Goal: Transaction & Acquisition: Book appointment/travel/reservation

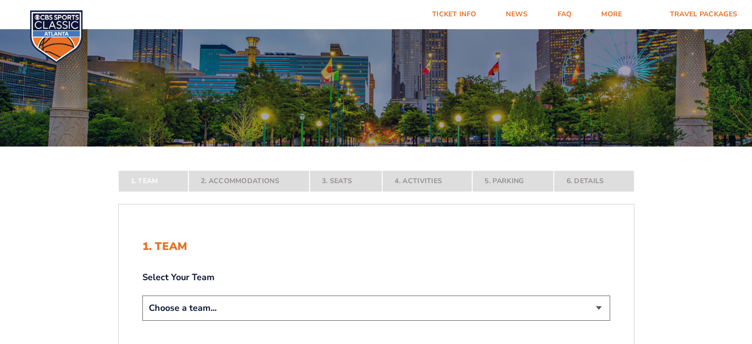
scroll to position [99, 0]
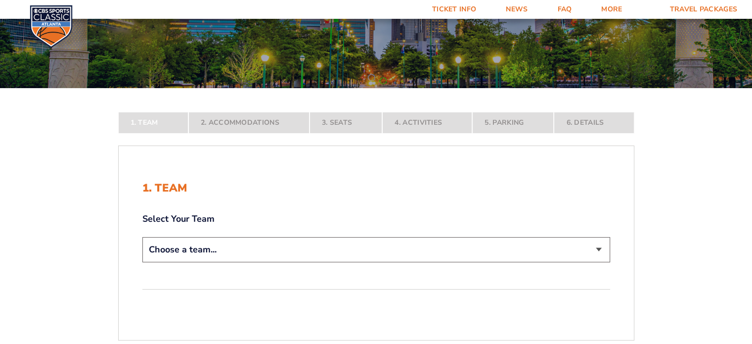
click at [332, 259] on select "Choose a team... [US_STATE] Wildcats [US_STATE] State Buckeyes [US_STATE] Tar H…" at bounding box center [376, 249] width 468 height 25
select select "12956"
click at [142, 262] on select "Choose a team... [US_STATE] Wildcats [US_STATE] State Buckeyes [US_STATE] Tar H…" at bounding box center [376, 249] width 468 height 25
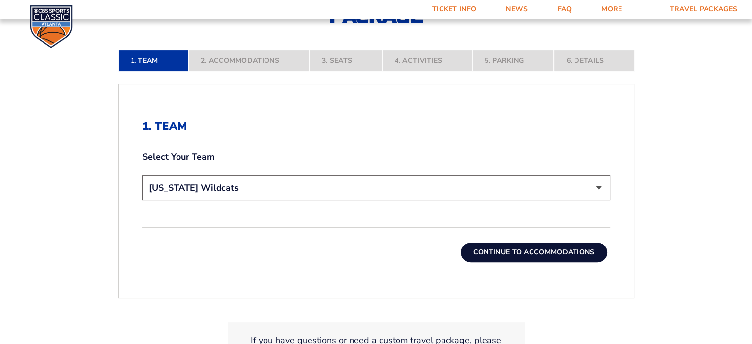
scroll to position [247, 0]
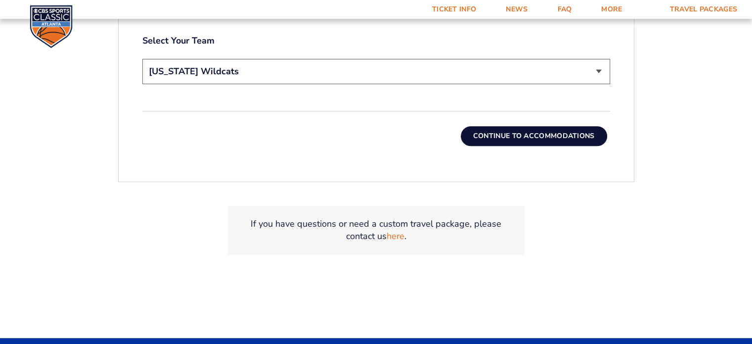
click at [525, 137] on button "Continue To Accommodations" at bounding box center [534, 136] width 146 height 20
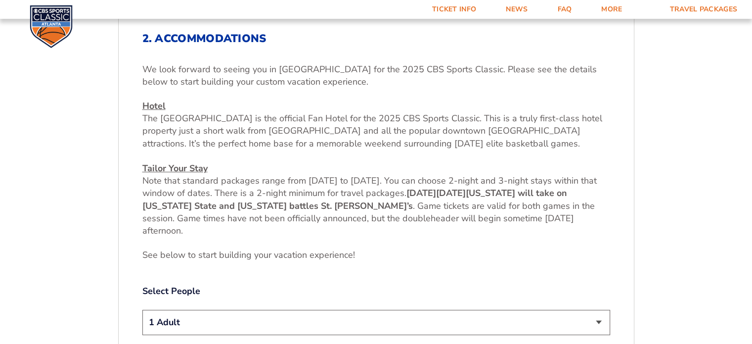
scroll to position [162, 0]
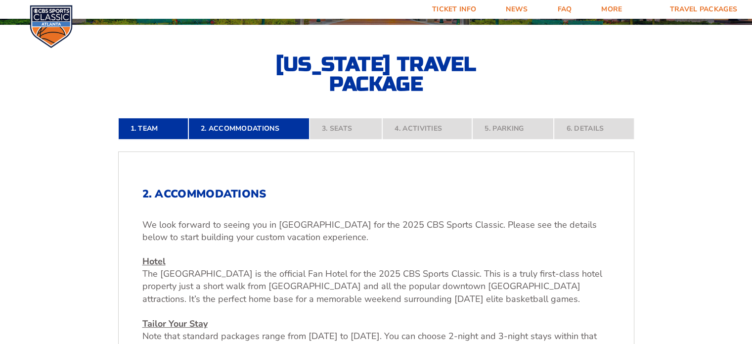
drag, startPoint x: 71, startPoint y: 114, endPoint x: 107, endPoint y: 122, distance: 36.5
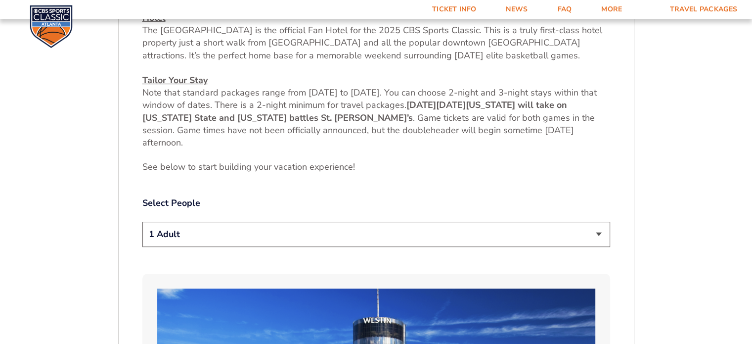
scroll to position [459, 0]
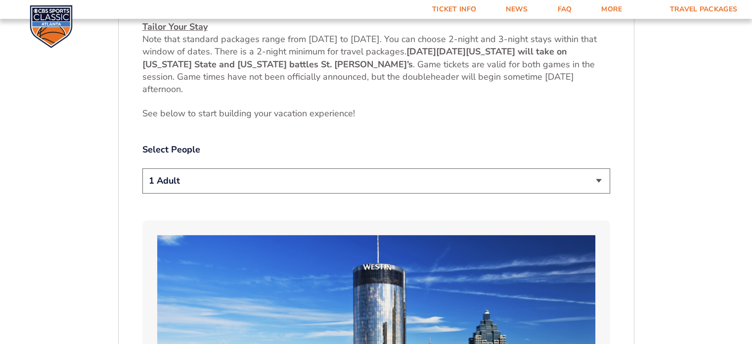
click at [401, 187] on select "1 Adult 2 Adults 3 Adults 4 Adults 2 Adults + 1 Child 2 Adults + 2 Children 2 A…" at bounding box center [376, 180] width 468 height 25
select select "2 Adults + 1 Child"
click at [142, 168] on select "1 Adult 2 Adults 3 Adults 4 Adults 2 Adults + 1 Child 2 Adults + 2 Children 2 A…" at bounding box center [376, 180] width 468 height 25
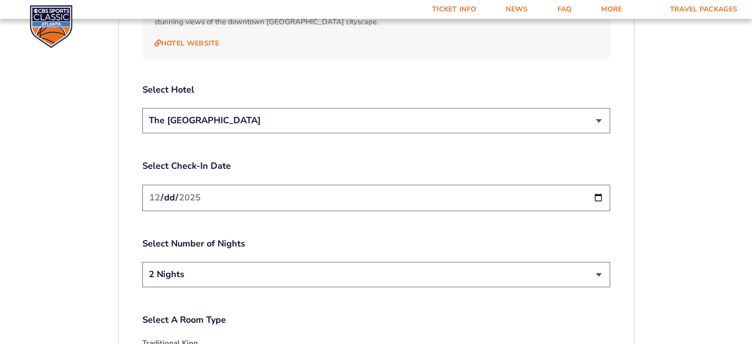
scroll to position [1151, 0]
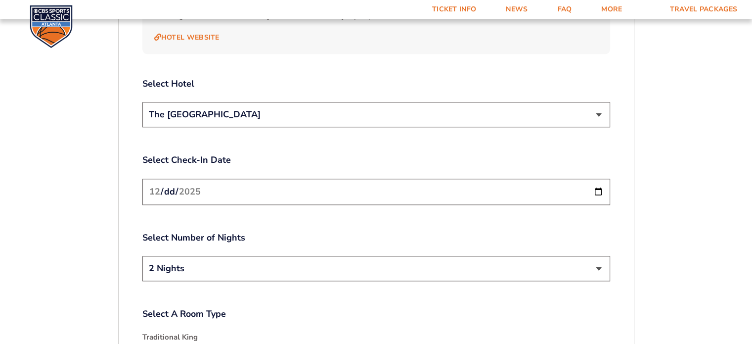
click at [222, 178] on input "[DATE]" at bounding box center [376, 191] width 468 height 26
click at [601, 178] on input "[DATE]" at bounding box center [376, 191] width 468 height 26
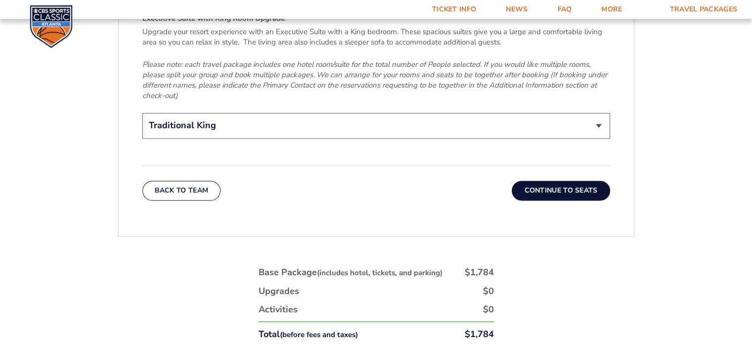
scroll to position [1546, 0]
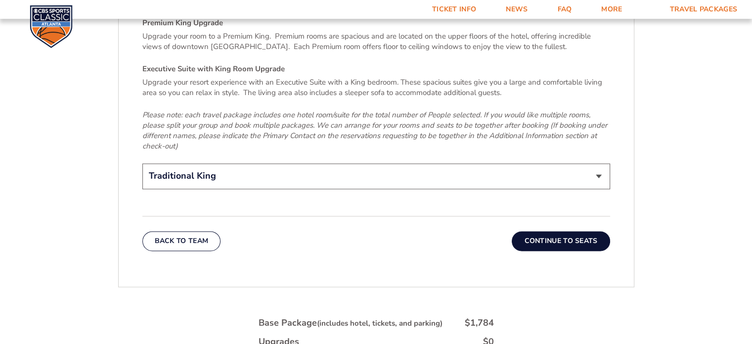
click at [329, 172] on select "Traditional King Traditional with 2 Queen Beds Upgrade (+$45 per night) Premium…" at bounding box center [376, 175] width 468 height 25
click at [142, 163] on select "Traditional King Traditional with 2 Queen Beds Upgrade (+$45 per night) Premium…" at bounding box center [376, 175] width 468 height 25
click at [334, 169] on select "Traditional King Traditional with 2 Queen Beds Upgrade (+$45 per night) Premium…" at bounding box center [376, 175] width 468 height 25
select select "Traditional with 2 Queen Beds Upgrade"
click at [142, 163] on select "Traditional King Traditional with 2 Queen Beds Upgrade (+$45 per night) Premium…" at bounding box center [376, 175] width 468 height 25
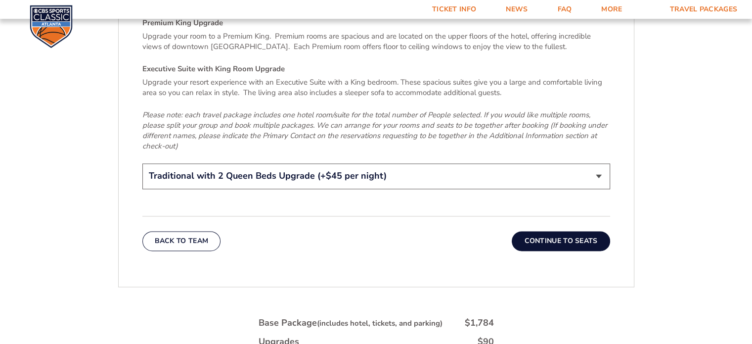
scroll to position [1645, 0]
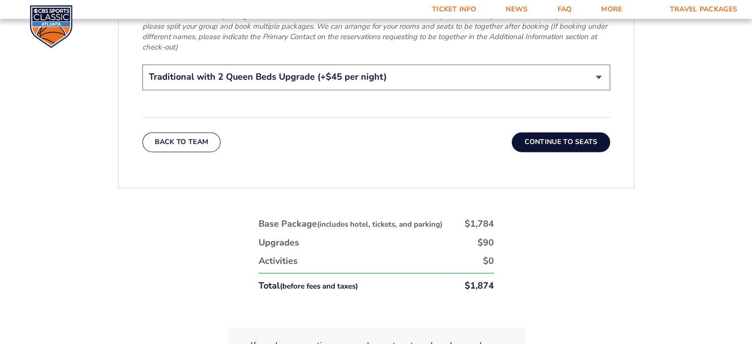
click at [533, 132] on button "Continue To Seats" at bounding box center [561, 142] width 98 height 20
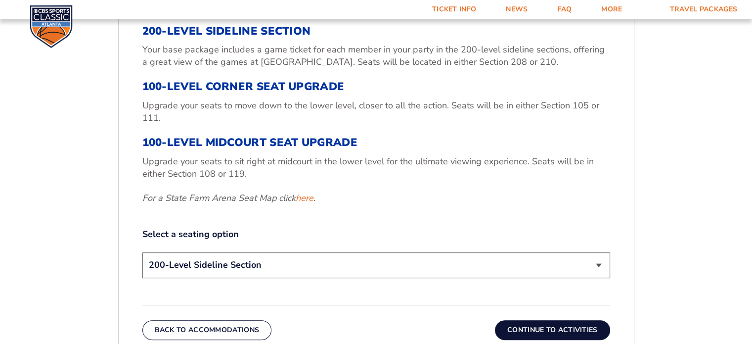
scroll to position [360, 0]
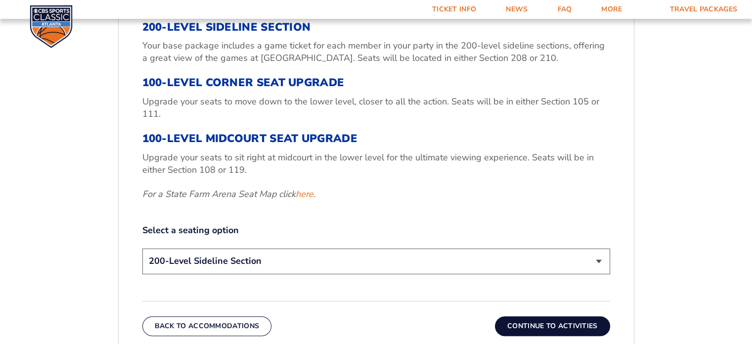
click at [240, 245] on div "Select a seating option 200-Level Sideline Section 100-Level Corner Seat Upgrad…" at bounding box center [376, 250] width 468 height 52
click at [236, 254] on select "200-Level Sideline Section 100-Level Corner Seat Upgrade (+$120 per person) 100…" at bounding box center [376, 260] width 468 height 25
select select "100-Level Corner Seat Upgrade"
click at [142, 248] on select "200-Level Sideline Section 100-Level Corner Seat Upgrade (+$120 per person) 100…" at bounding box center [376, 260] width 468 height 25
click at [297, 213] on div "3. Seats 200-Level Sideline Section Your base package includes a game ticket fo…" at bounding box center [376, 133] width 468 height 287
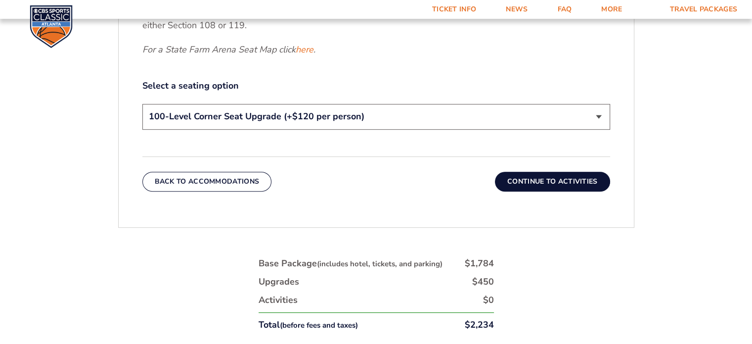
scroll to position [459, 0]
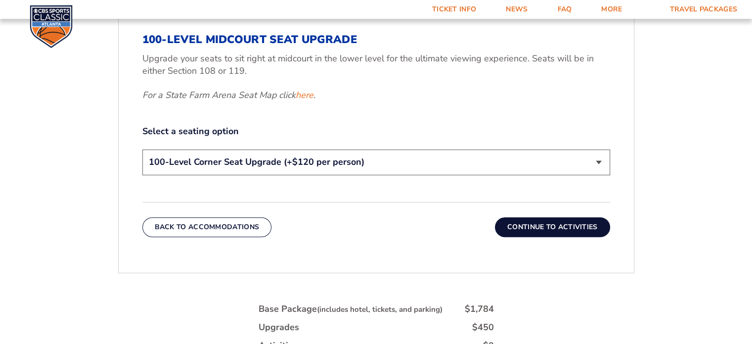
click at [556, 229] on button "Continue To Activities" at bounding box center [552, 227] width 115 height 20
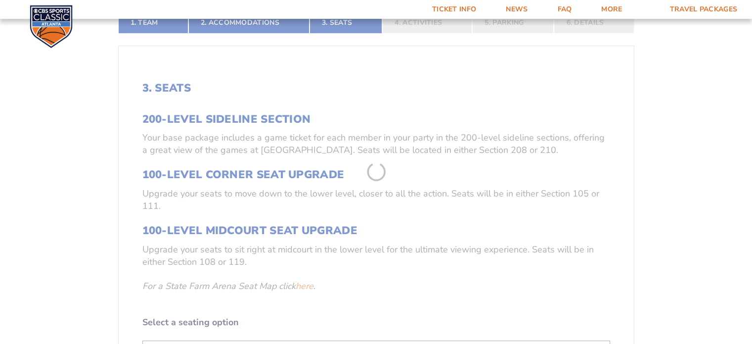
scroll to position [162, 0]
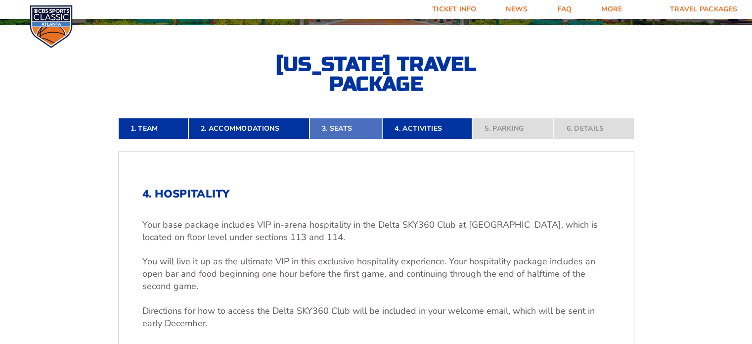
click at [349, 131] on link "3. Seats" at bounding box center [345, 129] width 73 height 22
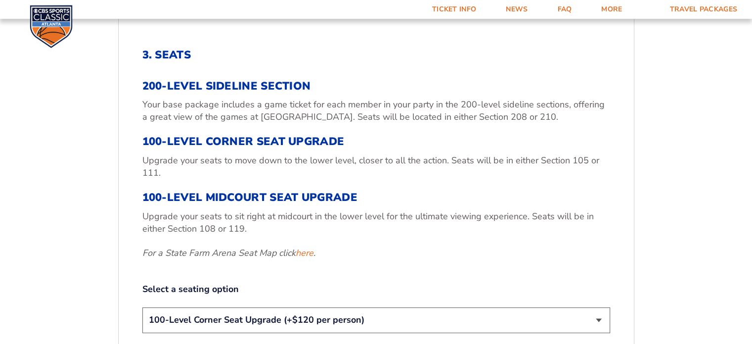
scroll to position [558, 0]
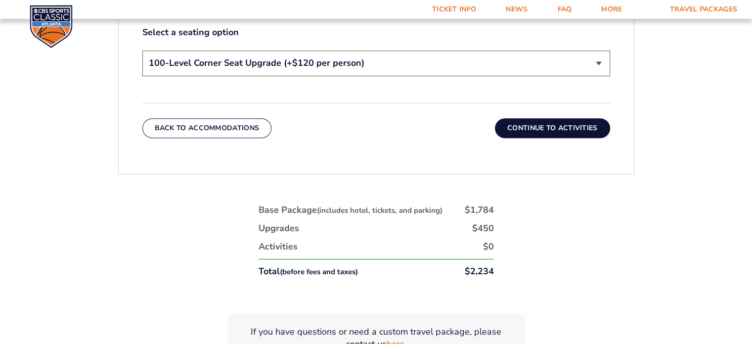
click at [527, 129] on button "Continue To Activities" at bounding box center [552, 128] width 115 height 20
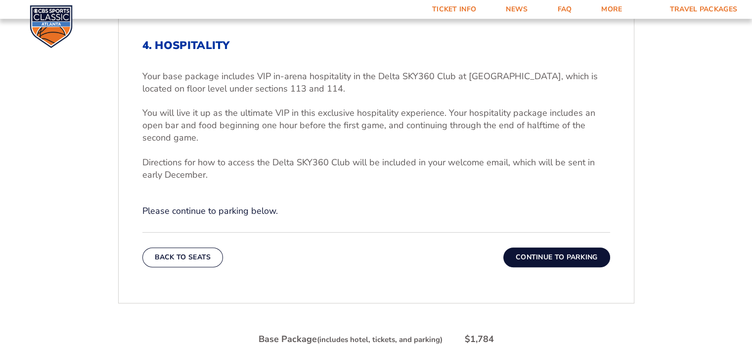
scroll to position [508, 0]
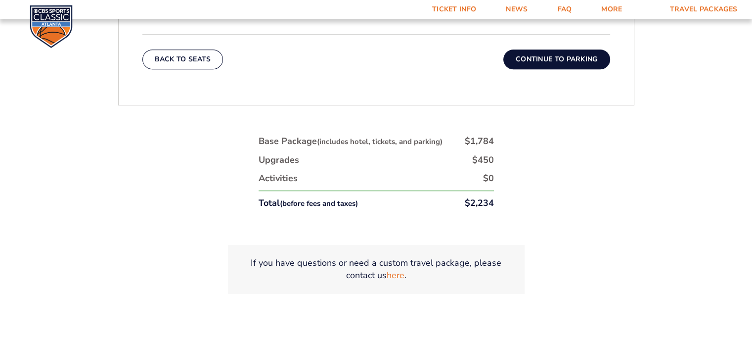
click at [550, 58] on button "Continue To Parking" at bounding box center [556, 59] width 107 height 20
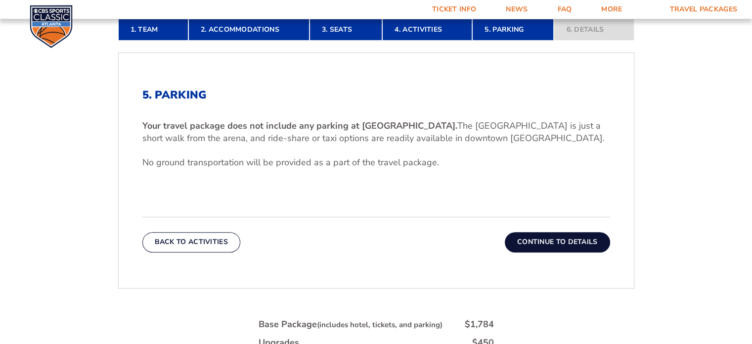
scroll to position [261, 0]
click at [432, 26] on link "4. Activities" at bounding box center [427, 30] width 90 height 22
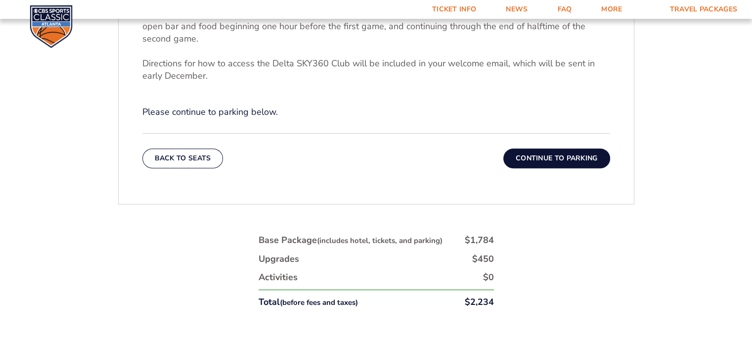
click at [566, 152] on button "Continue To Parking" at bounding box center [556, 158] width 107 height 20
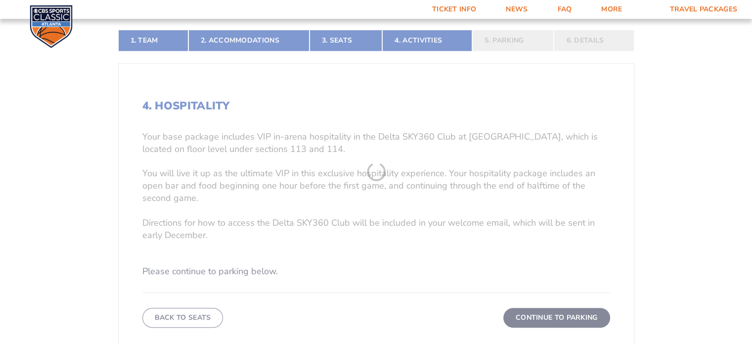
scroll to position [162, 0]
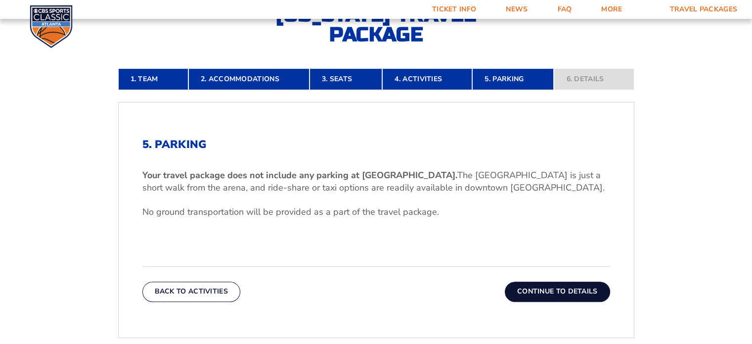
click at [568, 295] on button "Continue To Details" at bounding box center [557, 291] width 105 height 20
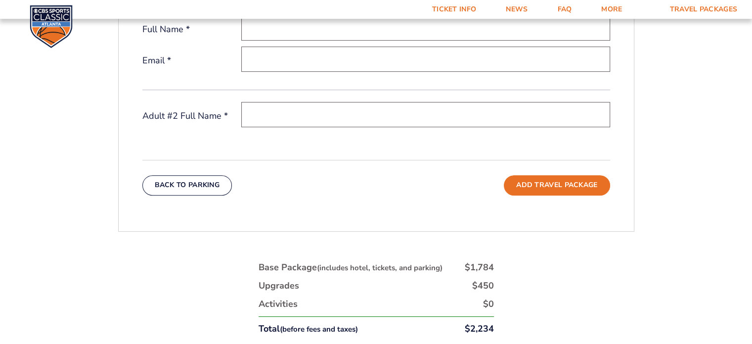
scroll to position [409, 0]
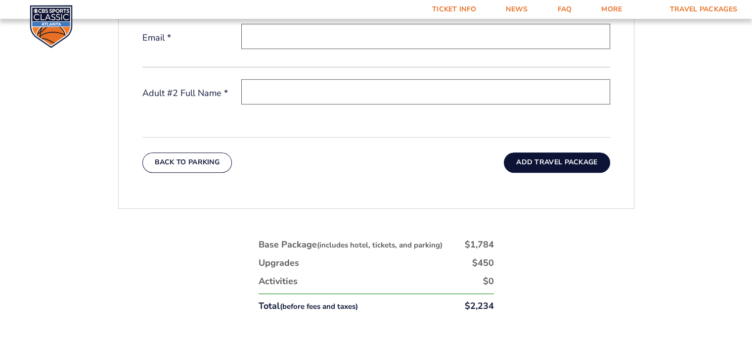
click at [566, 162] on button "Add Travel Package" at bounding box center [557, 162] width 106 height 20
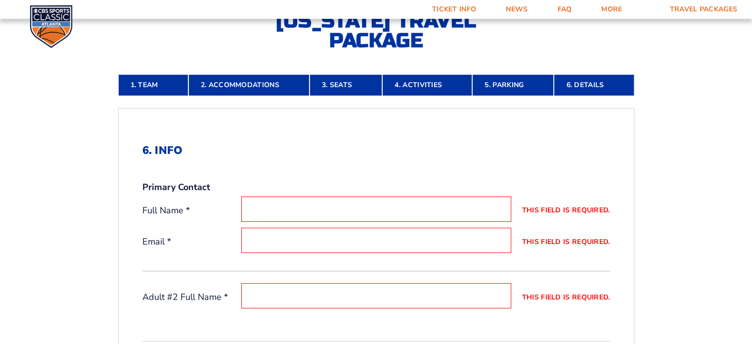
scroll to position [204, 0]
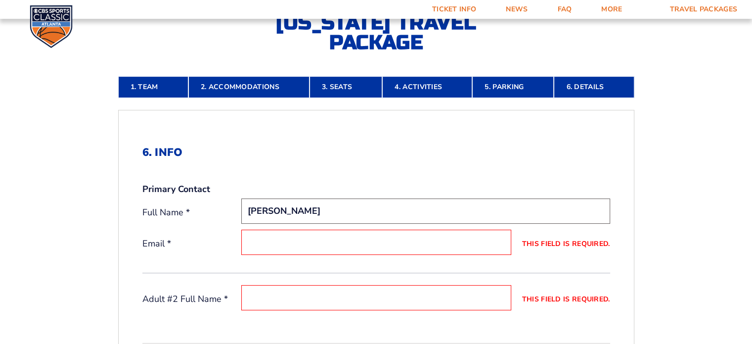
type input "[PERSON_NAME]"
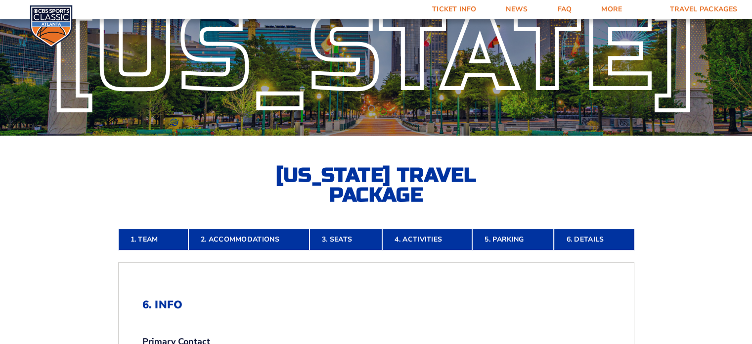
scroll to position [0, 0]
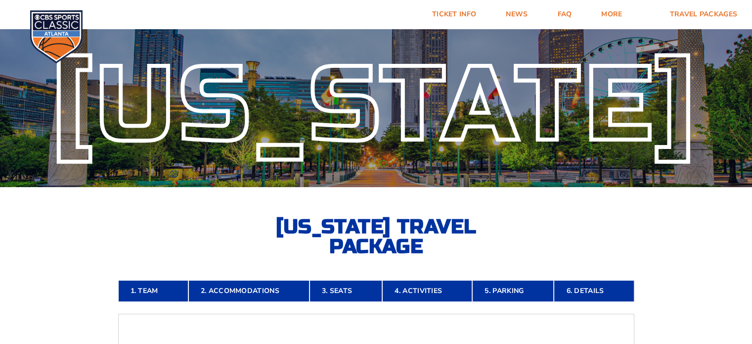
type input "[PERSON_NAME]@gmai"
